Goal: Find contact information: Find contact information

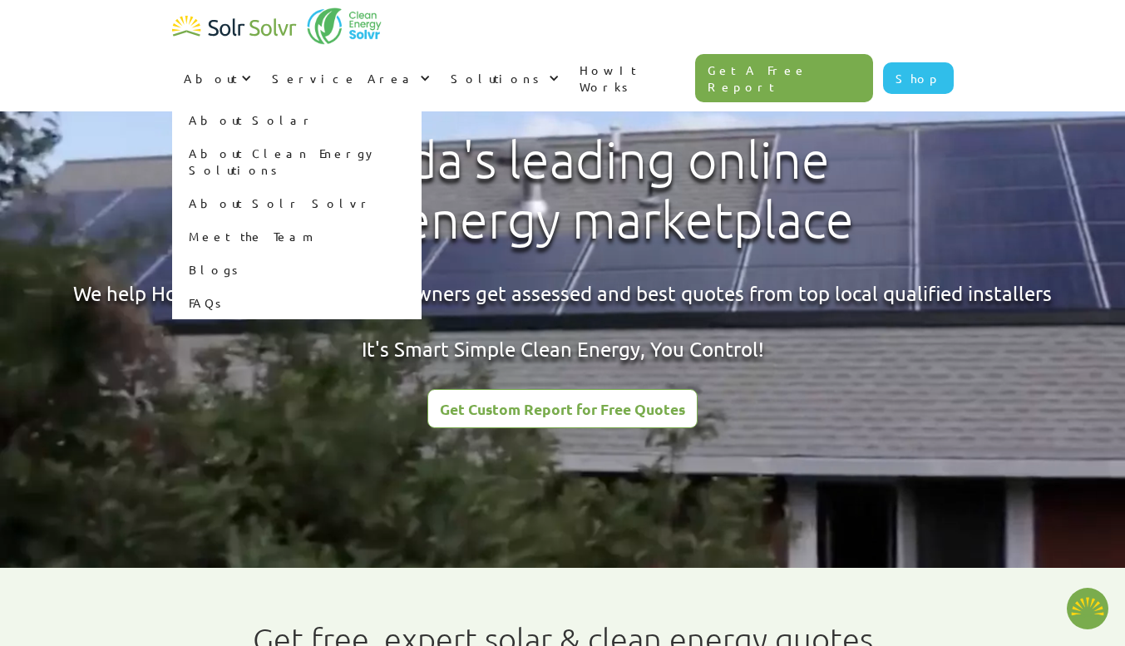
click at [421, 103] on link "About Solar" at bounding box center [296, 119] width 249 height 33
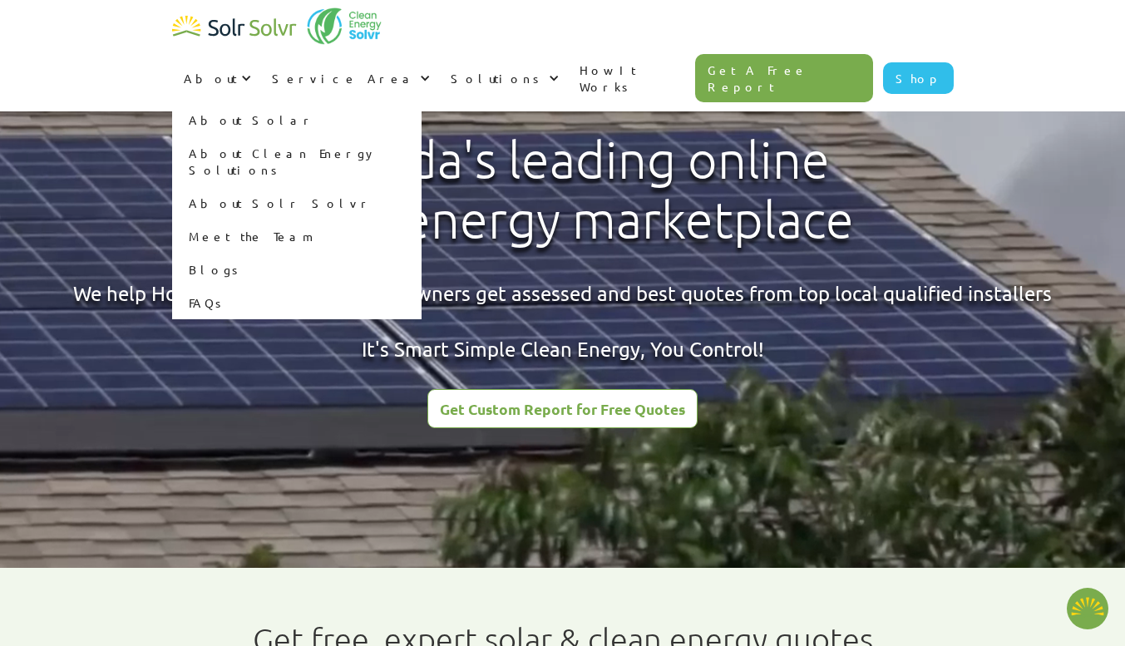
type textarea "x"
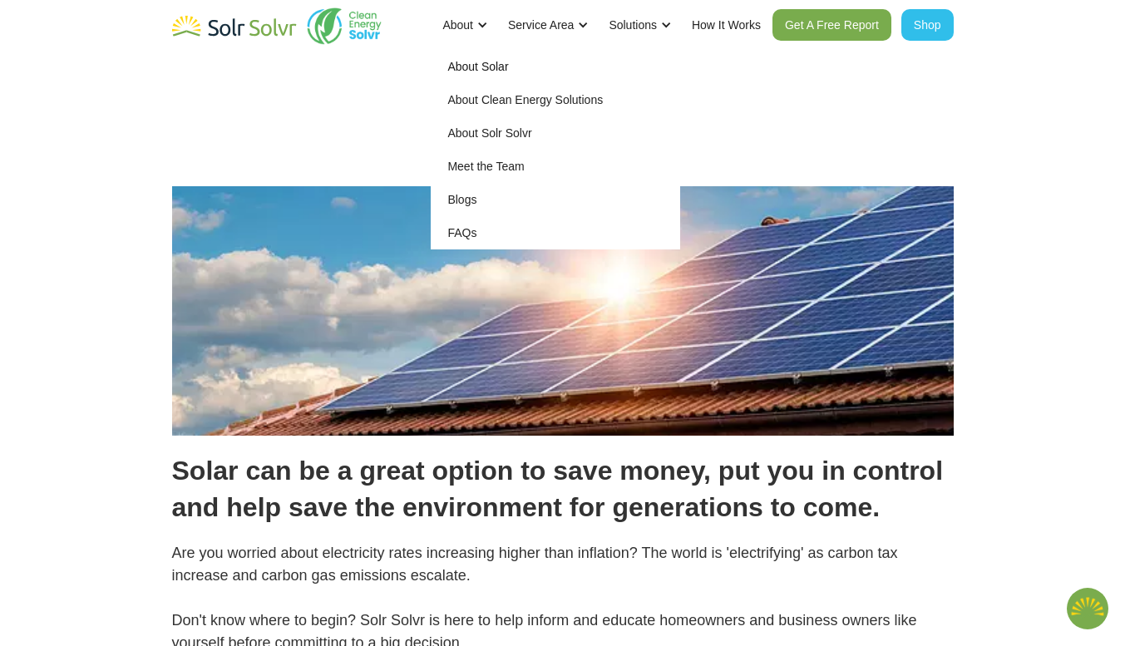
click at [493, 127] on link "About Solr Solvr" at bounding box center [555, 132] width 249 height 33
type textarea "x"
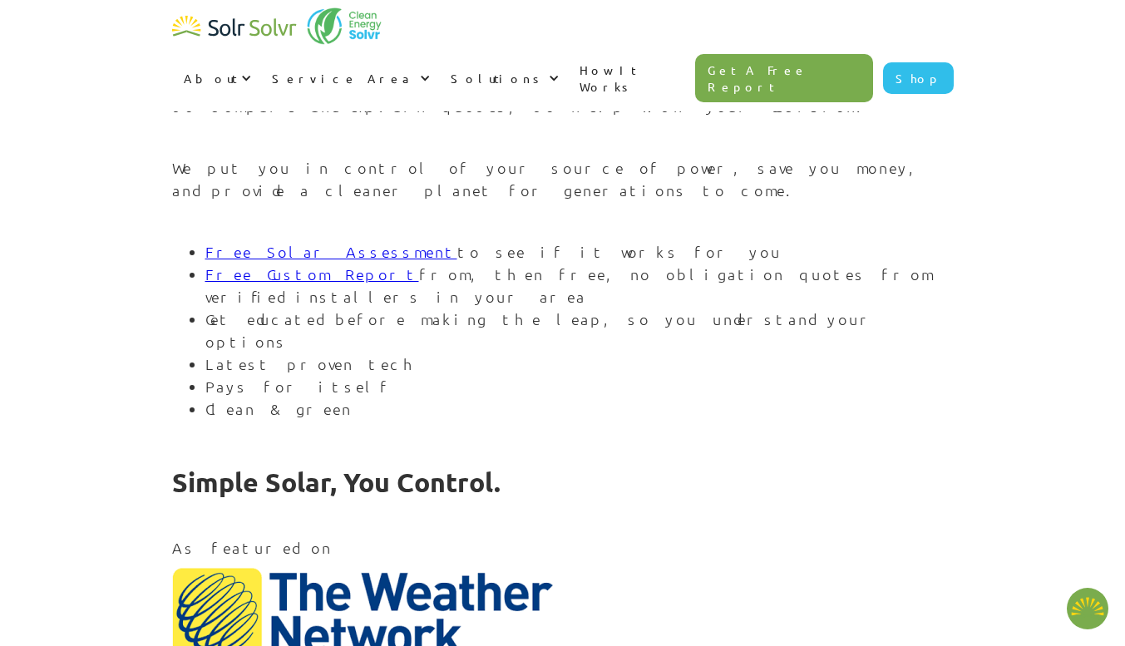
scroll to position [1995, 0]
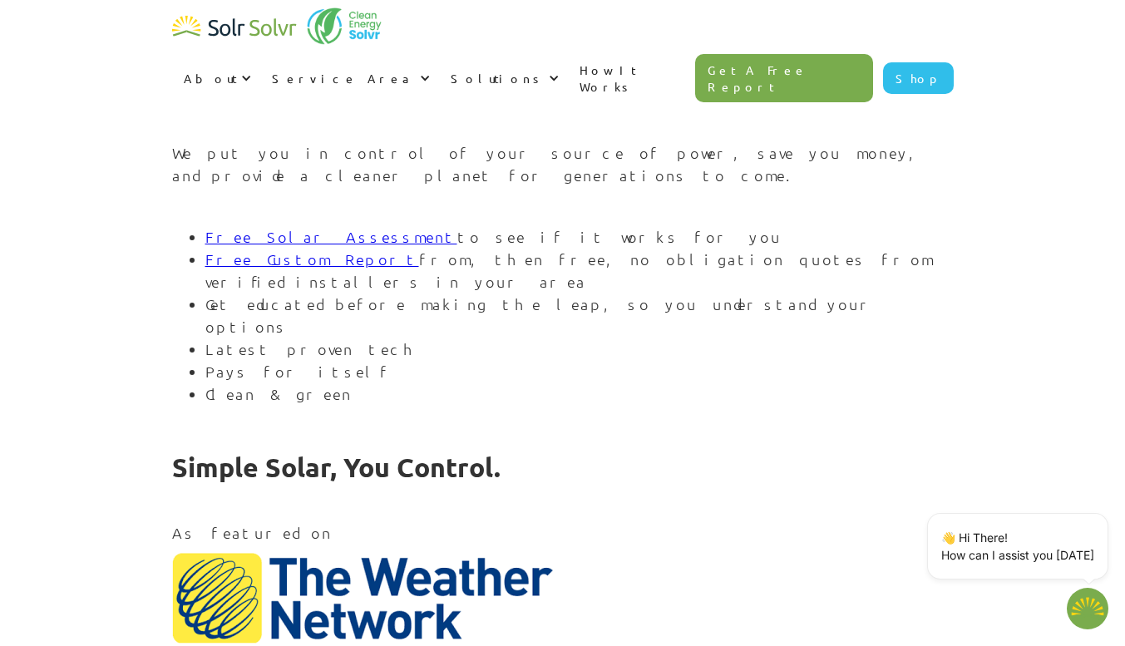
type textarea "x"
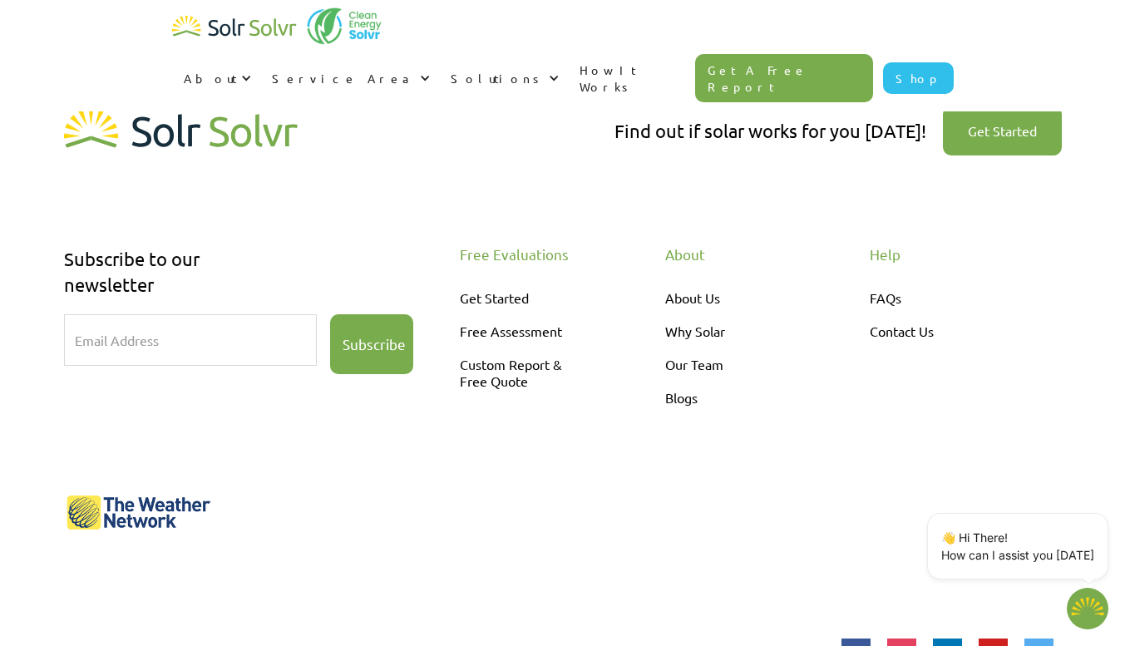
scroll to position [518, 0]
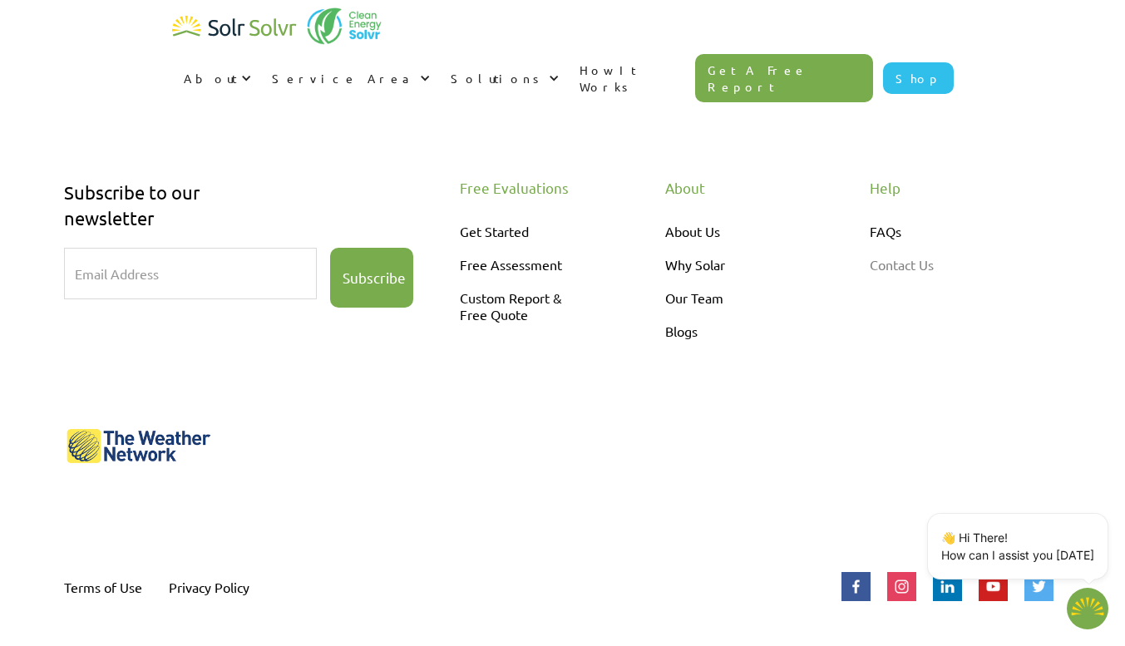
click at [905, 265] on link "Contact Us" at bounding box center [940, 264] width 141 height 33
type textarea "x"
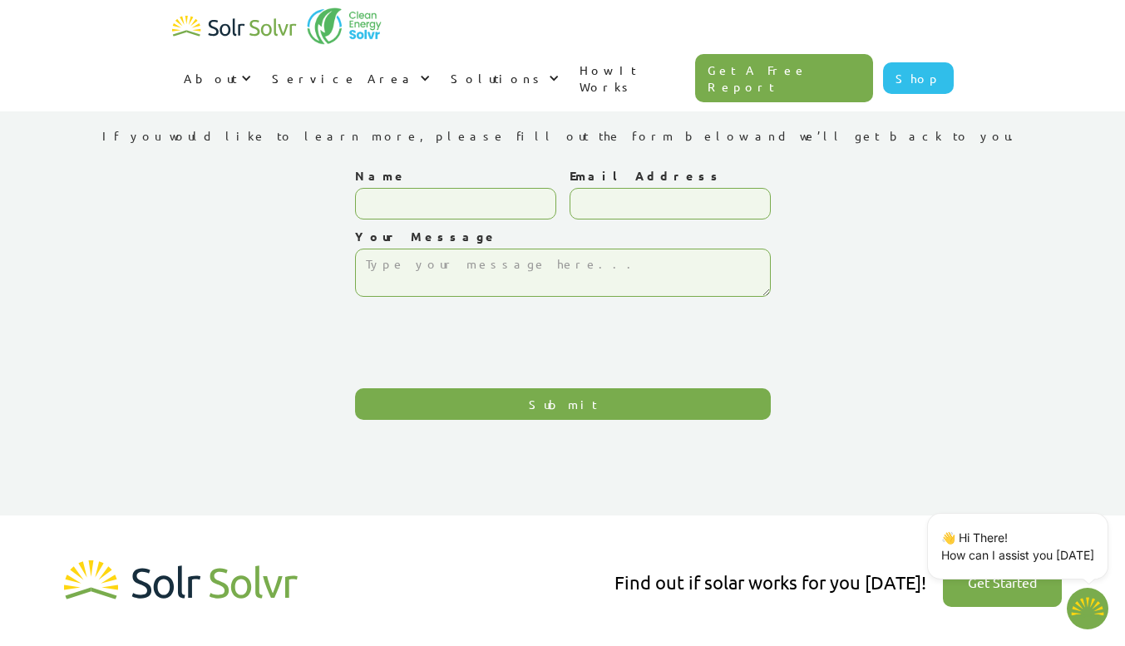
type textarea "x"
